Goal: Navigation & Orientation: Find specific page/section

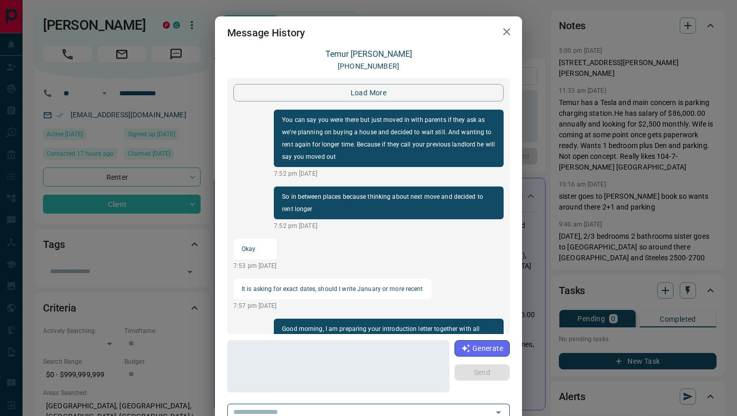
scroll to position [1181, 0]
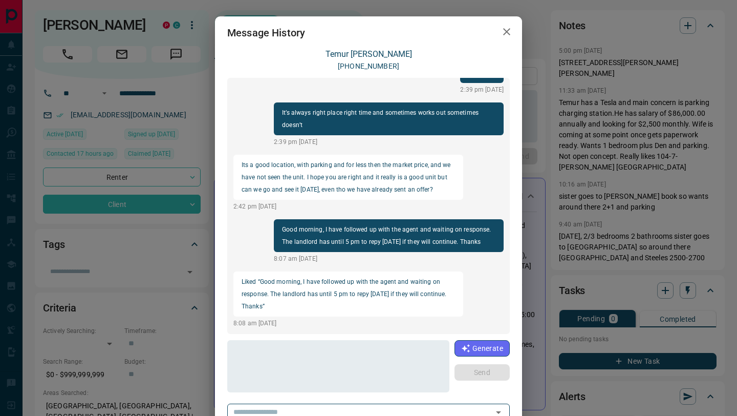
click at [34, 299] on div "Message History [PERSON_NAME] [PHONE_NUMBER] load more You can say you were the…" at bounding box center [368, 208] width 737 height 416
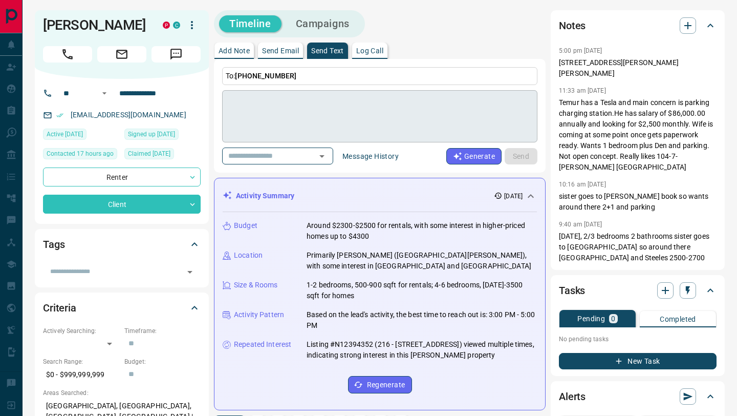
click at [272, 104] on textarea at bounding box center [379, 117] width 301 height 44
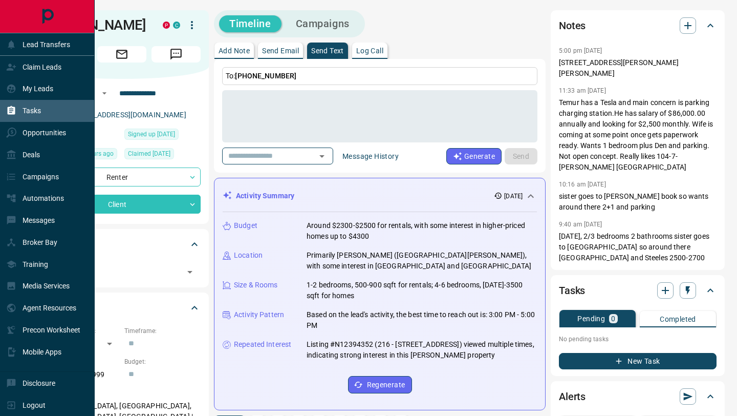
click at [34, 113] on p "Tasks" at bounding box center [32, 111] width 18 height 8
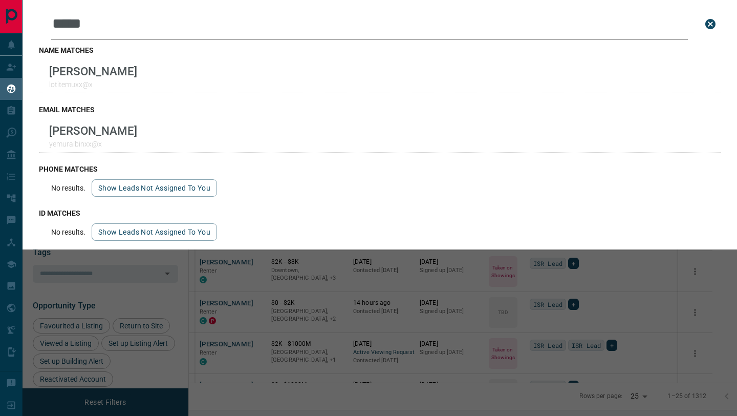
scroll to position [324, 544]
click at [714, 25] on icon "close search bar" at bounding box center [711, 24] width 10 height 10
